Goal: Use online tool/utility: Use online tool/utility

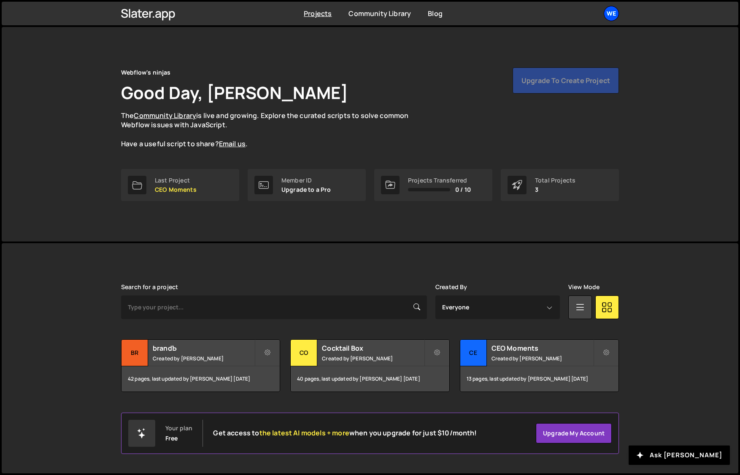
click at [616, 14] on div "We" at bounding box center [610, 13] width 15 height 15
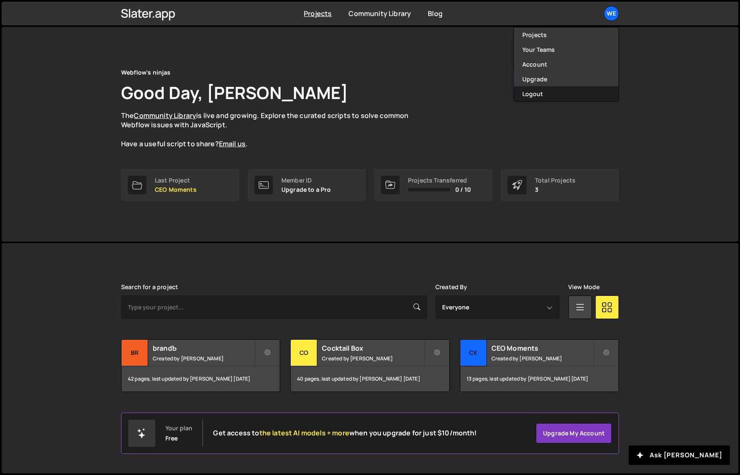
click at [541, 94] on button "Logout" at bounding box center [566, 93] width 105 height 15
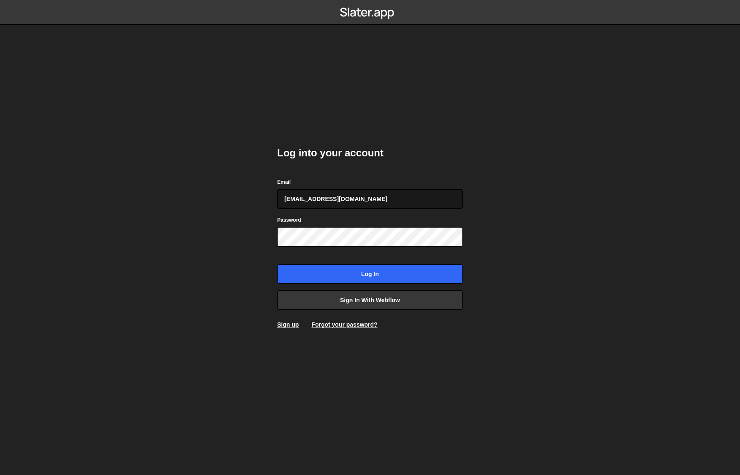
click at [350, 196] on input "[EMAIL_ADDRESS][DOMAIN_NAME]" at bounding box center [370, 198] width 186 height 19
type input "[EMAIL_ADDRESS][PERSON_NAME][DOMAIN_NAME]"
click at [364, 267] on input "Log in" at bounding box center [370, 273] width 186 height 19
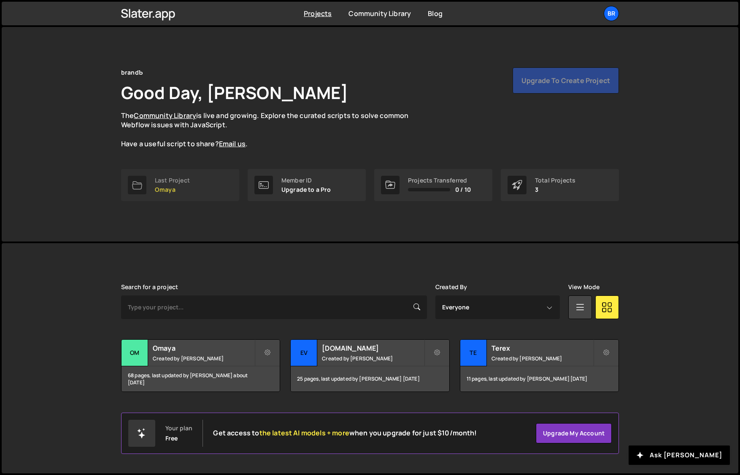
click at [199, 189] on link "Last Project Omaya" at bounding box center [180, 185] width 118 height 32
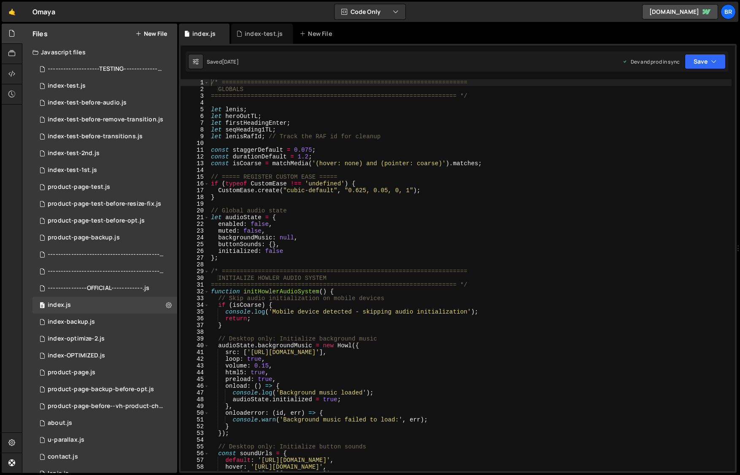
scroll to position [244, 0]
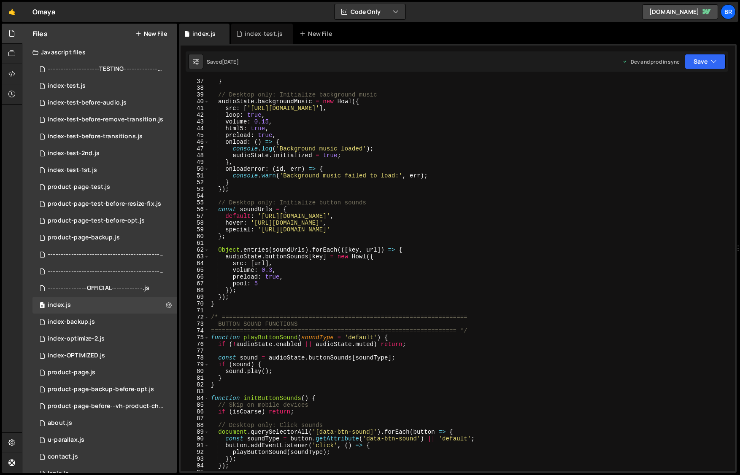
type textarea "});"
click at [296, 295] on div "} // Desktop only: Initialize background music audioState . backgroundMusic = n…" at bounding box center [470, 281] width 522 height 406
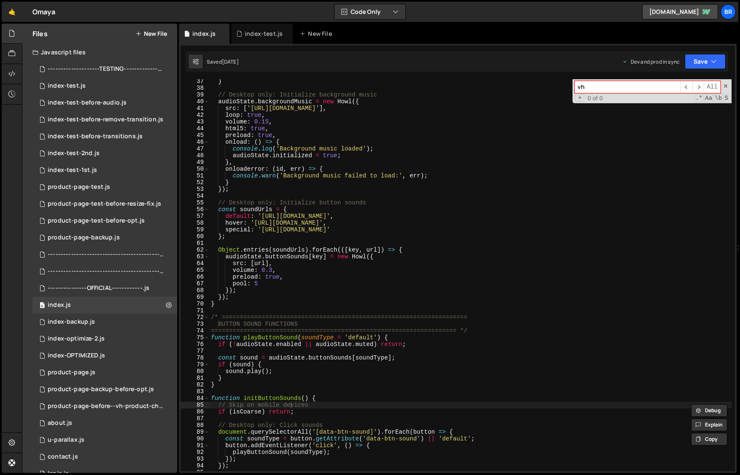
type input "vh"
